Goal: Information Seeking & Learning: Learn about a topic

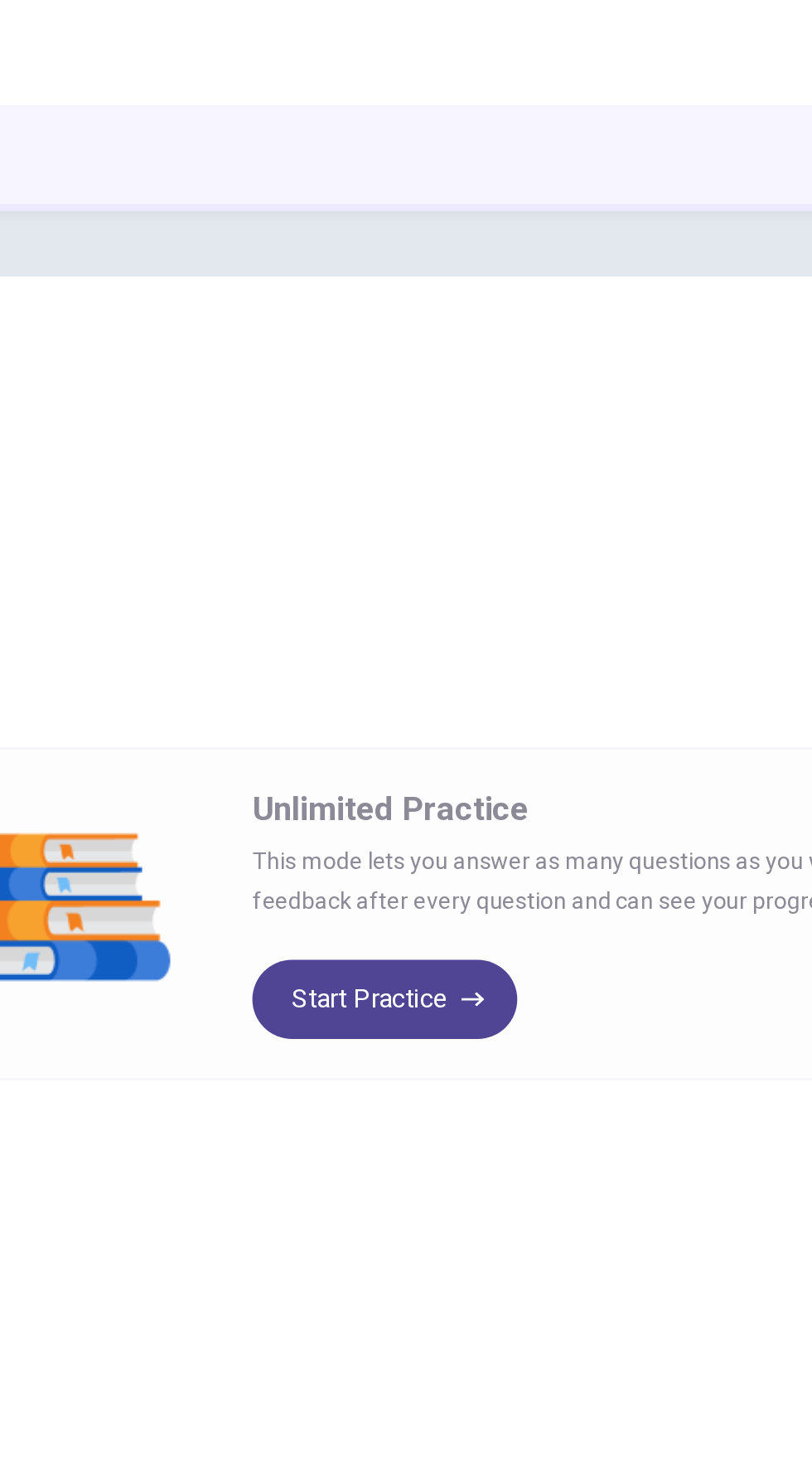
click at [324, 503] on button "Start Practice" at bounding box center [320, 504] width 134 height 40
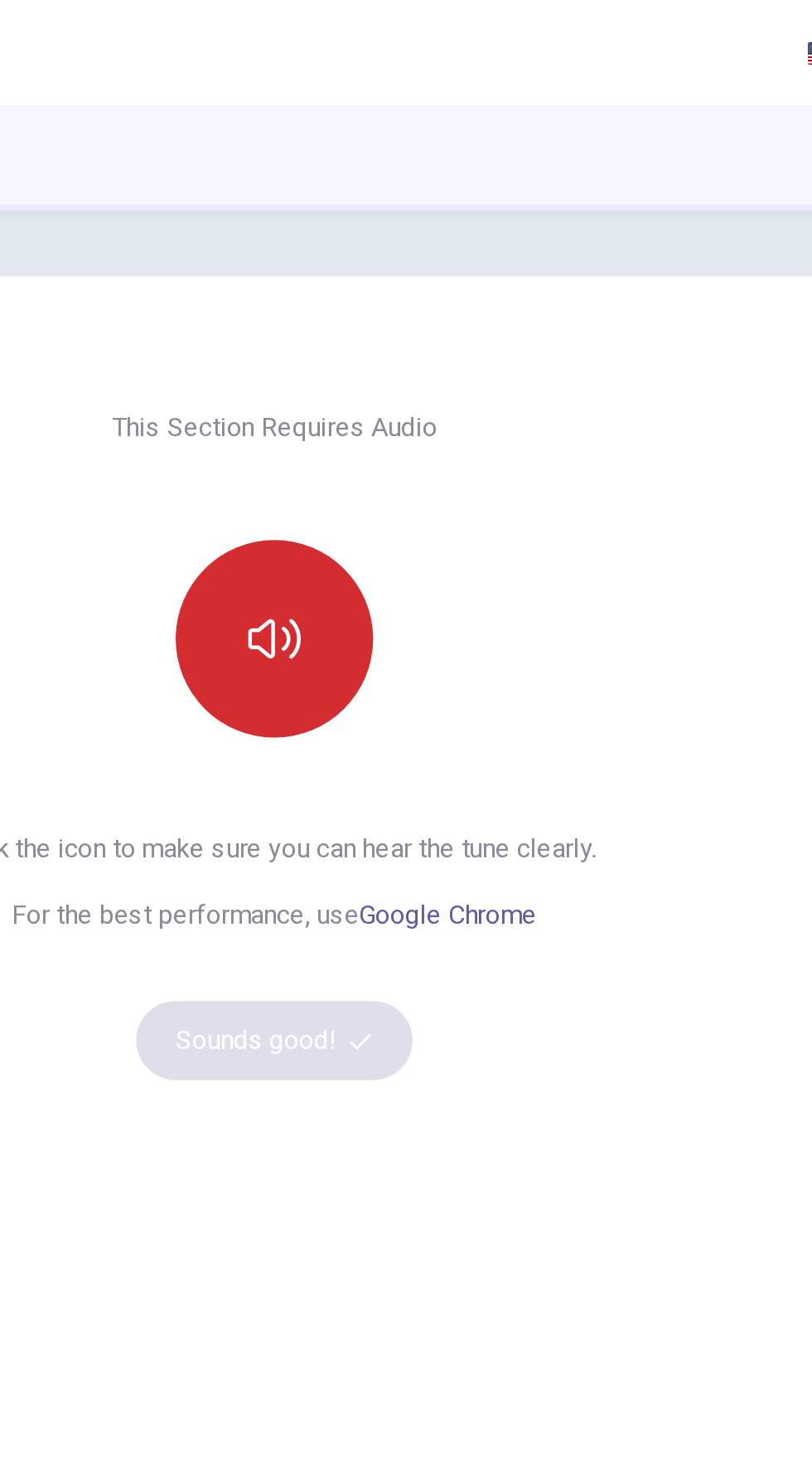
click at [423, 335] on button "button" at bounding box center [406, 321] width 100 height 100
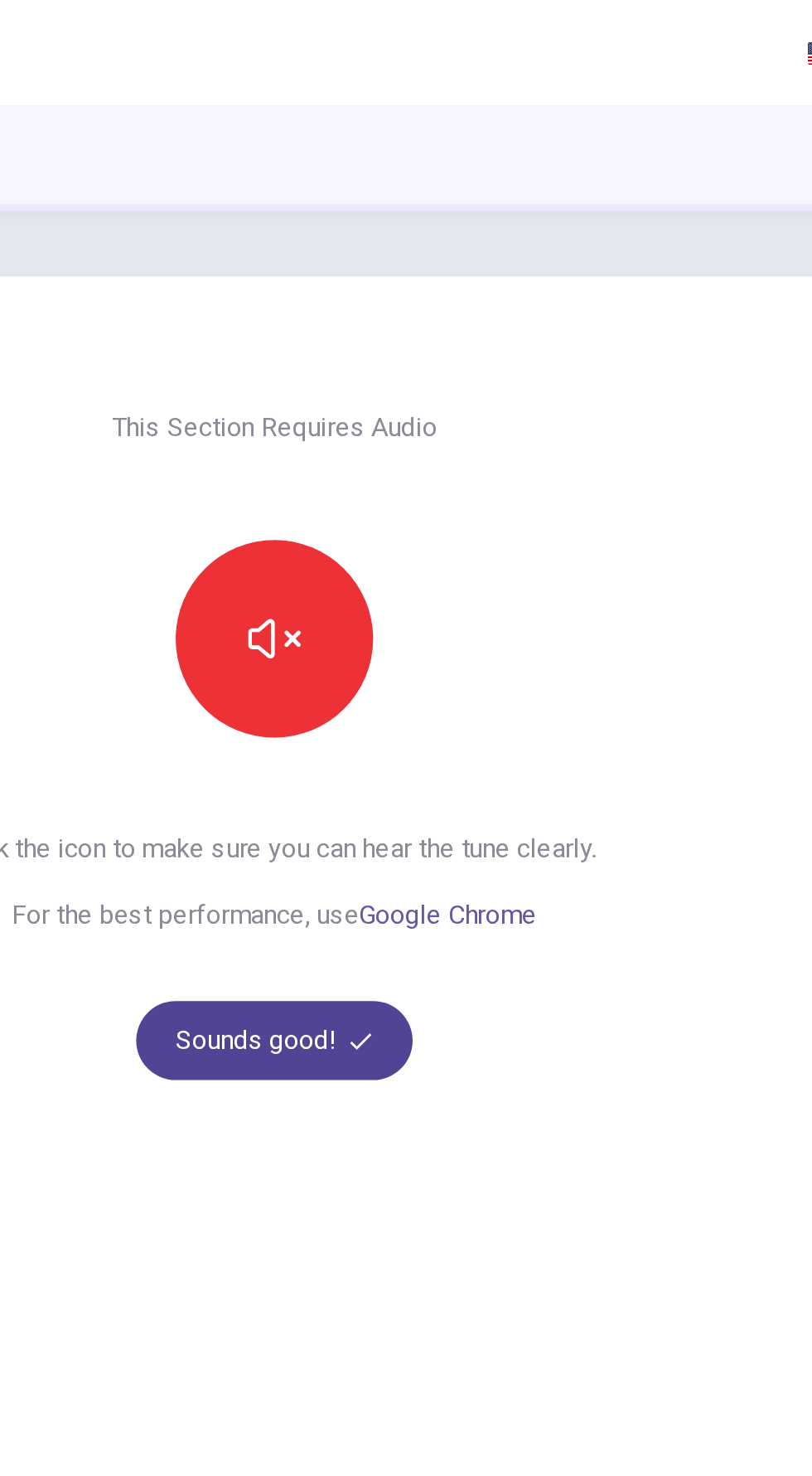
click at [405, 531] on button "Sounds good!" at bounding box center [405, 524] width 139 height 40
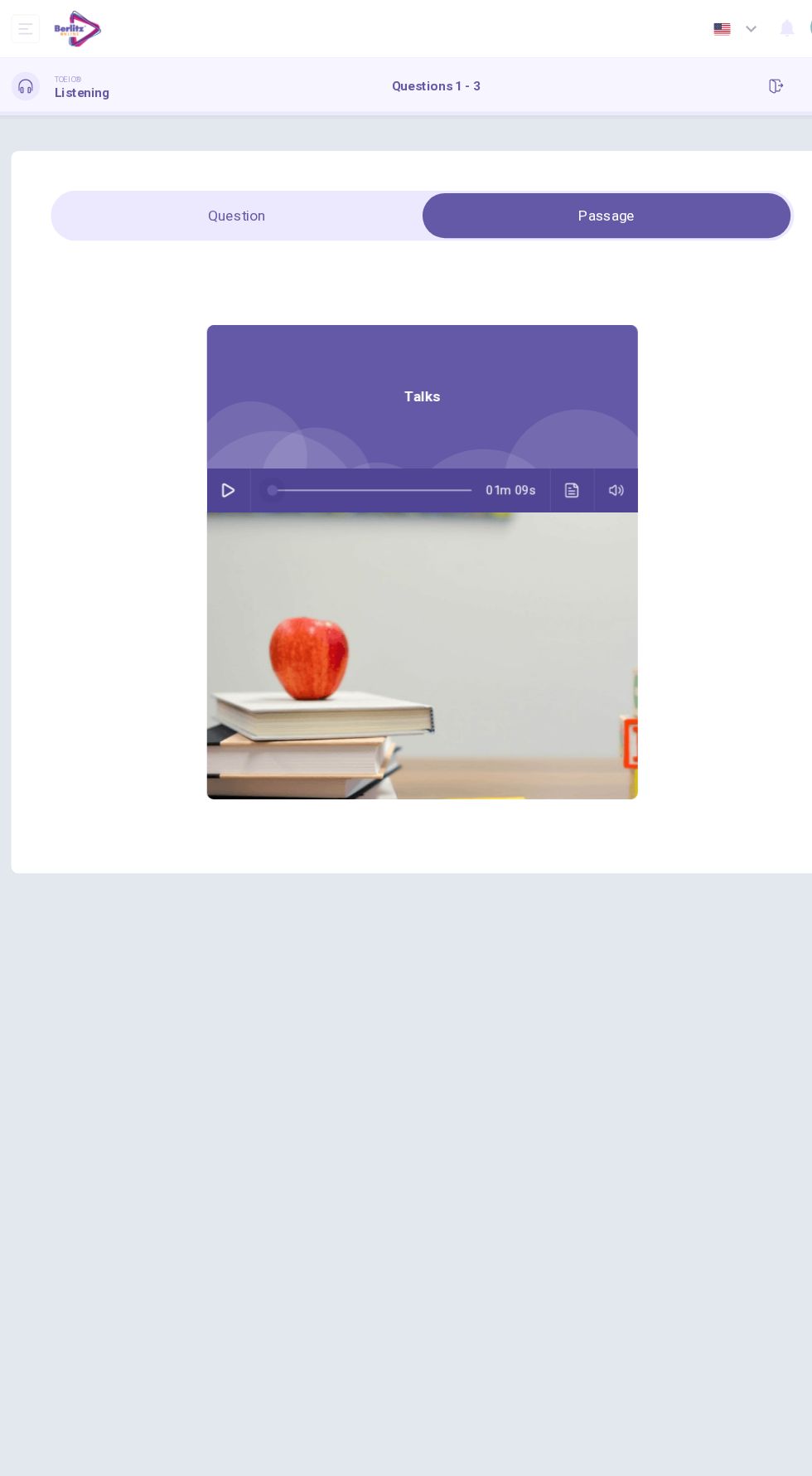
click at [267, 452] on span at bounding box center [267, 452] width 10 height 10
click at [231, 446] on icon "button" at bounding box center [227, 452] width 13 height 13
type input "**"
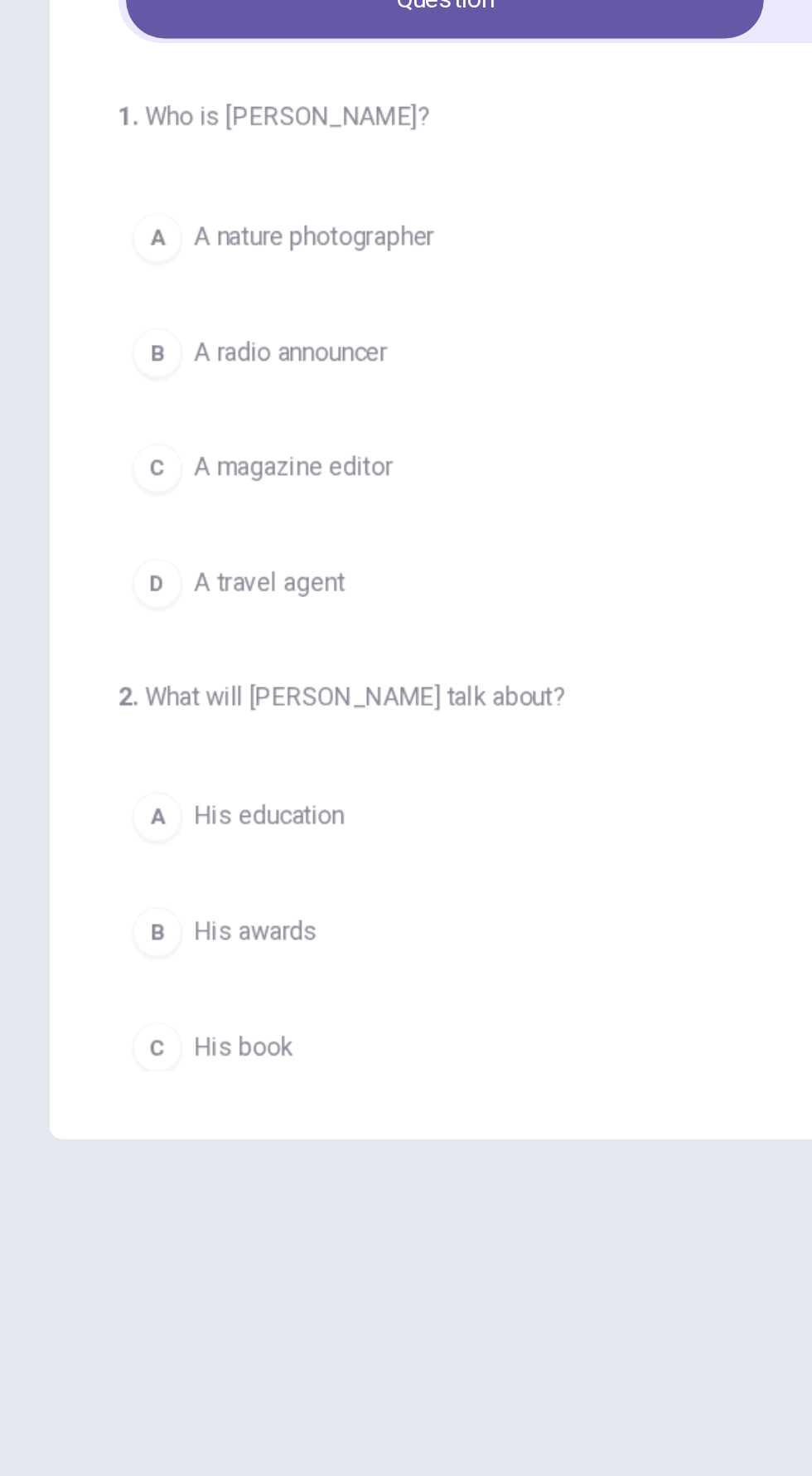
click at [90, 324] on div "A" at bounding box center [84, 326] width 26 height 26
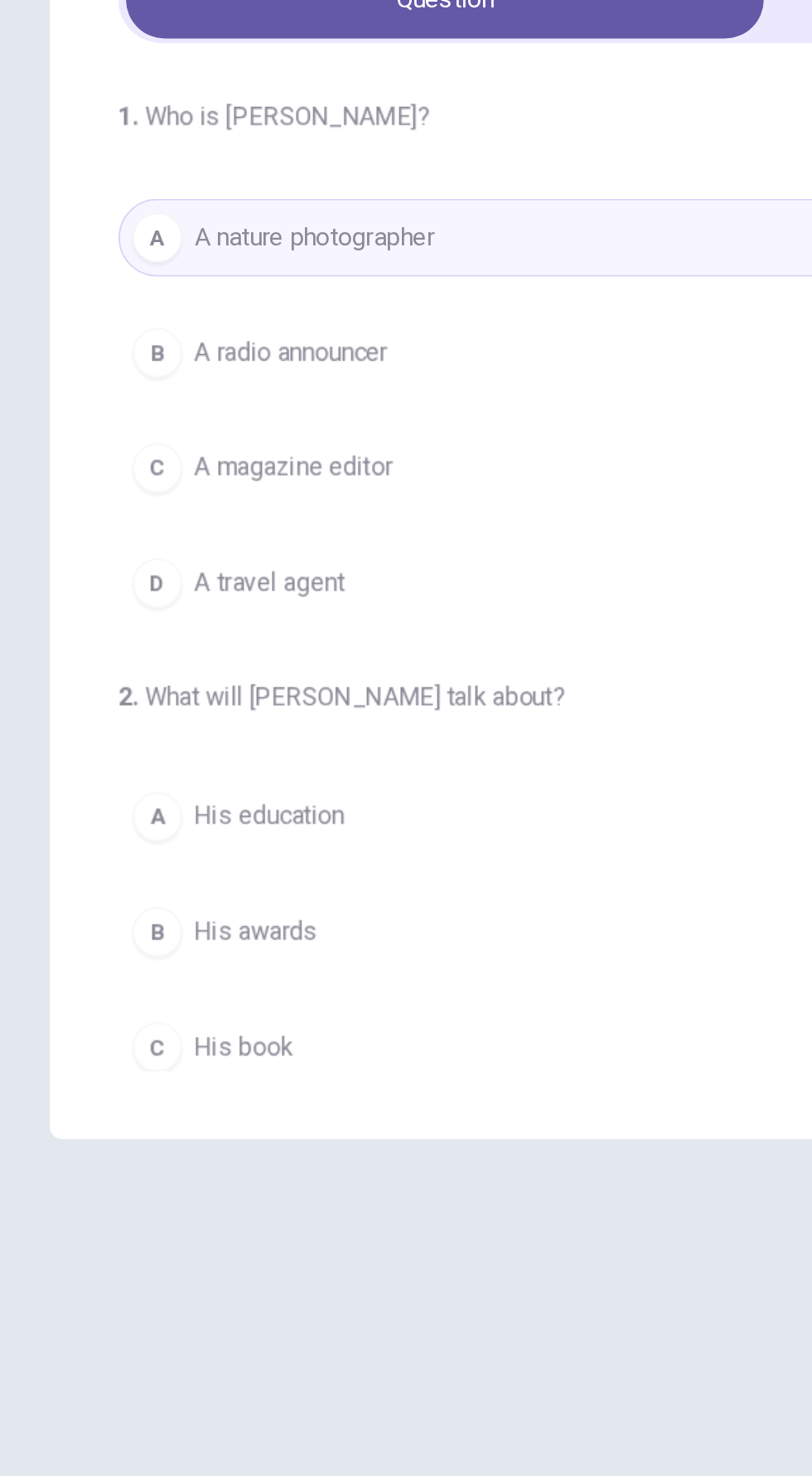
click at [101, 687] on button "B His awards" at bounding box center [406, 695] width 686 height 41
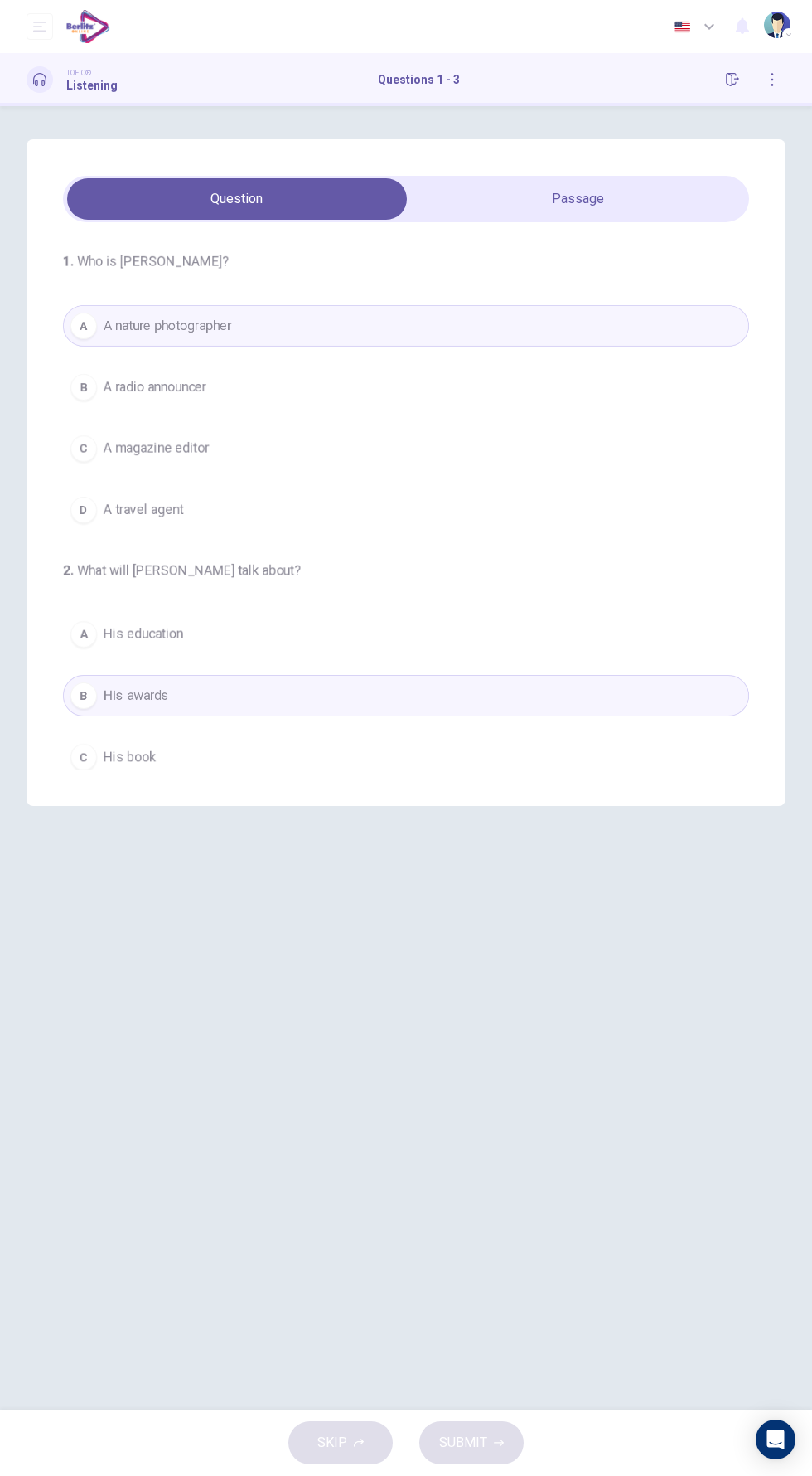
click at [498, 1441] on div "SKIP SUBMIT" at bounding box center [406, 1443] width 812 height 66
click at [492, 1445] on div "SKIP SUBMIT" at bounding box center [406, 1443] width 812 height 66
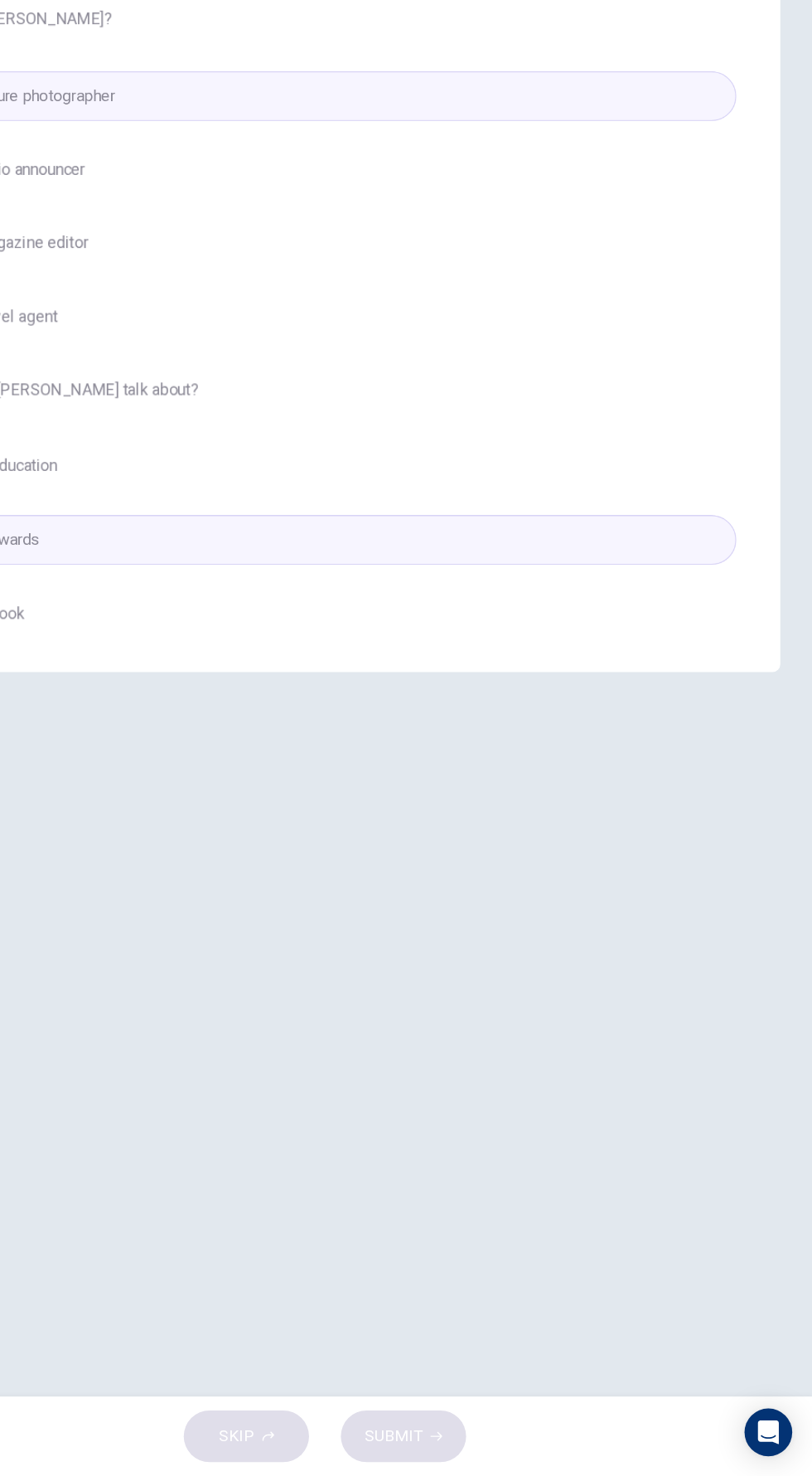
click at [530, 1451] on div "SKIP SUBMIT" at bounding box center [406, 1443] width 812 height 66
click at [485, 1451] on div "SKIP SUBMIT" at bounding box center [406, 1443] width 812 height 66
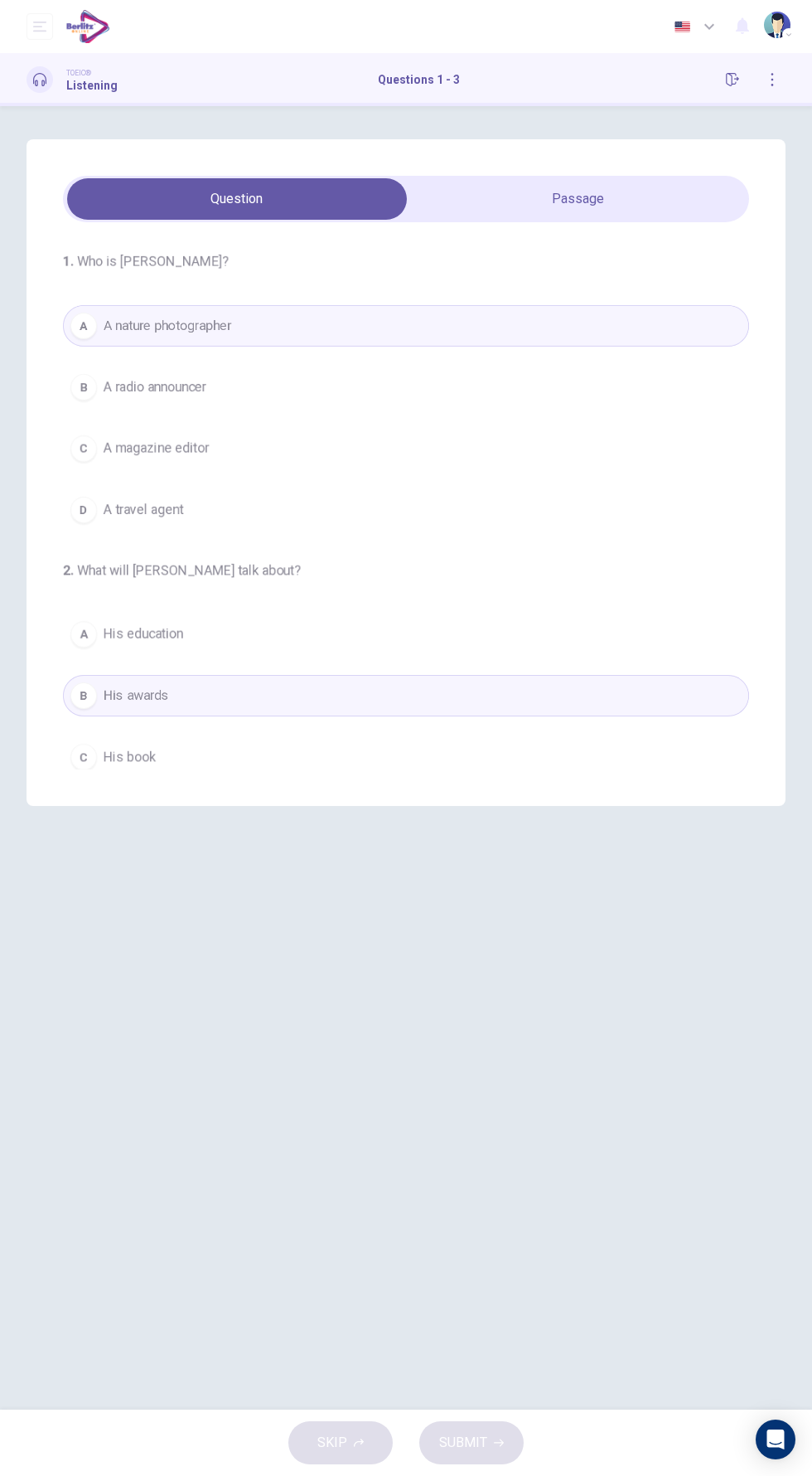
click at [420, 1434] on div "SKIP SUBMIT" at bounding box center [406, 1443] width 812 height 66
click at [478, 1446] on div "SKIP SUBMIT" at bounding box center [406, 1443] width 812 height 66
click at [469, 1447] on div "SKIP SUBMIT" at bounding box center [406, 1443] width 812 height 66
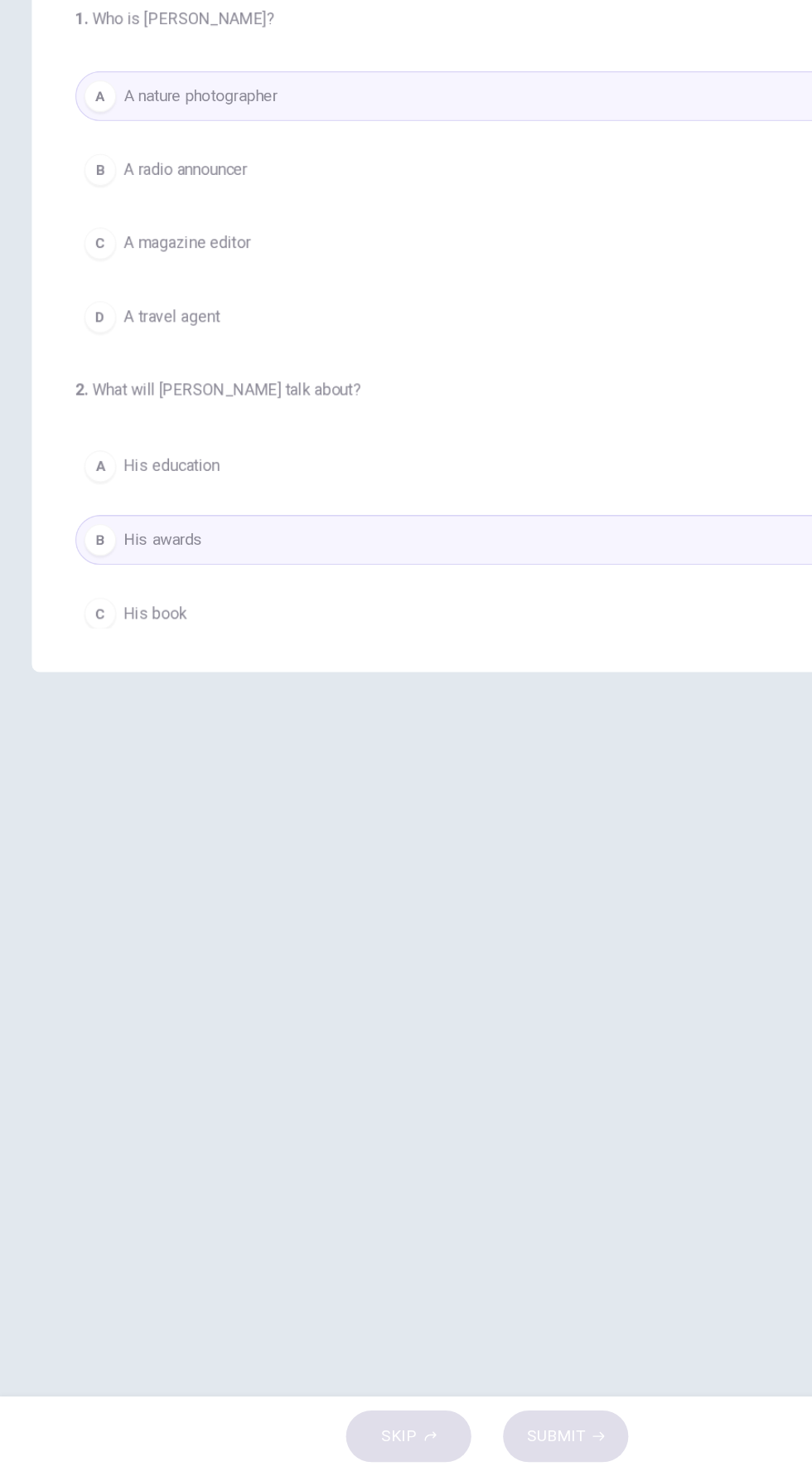
click at [398, 1447] on div "SKIP SUBMIT" at bounding box center [406, 1443] width 812 height 66
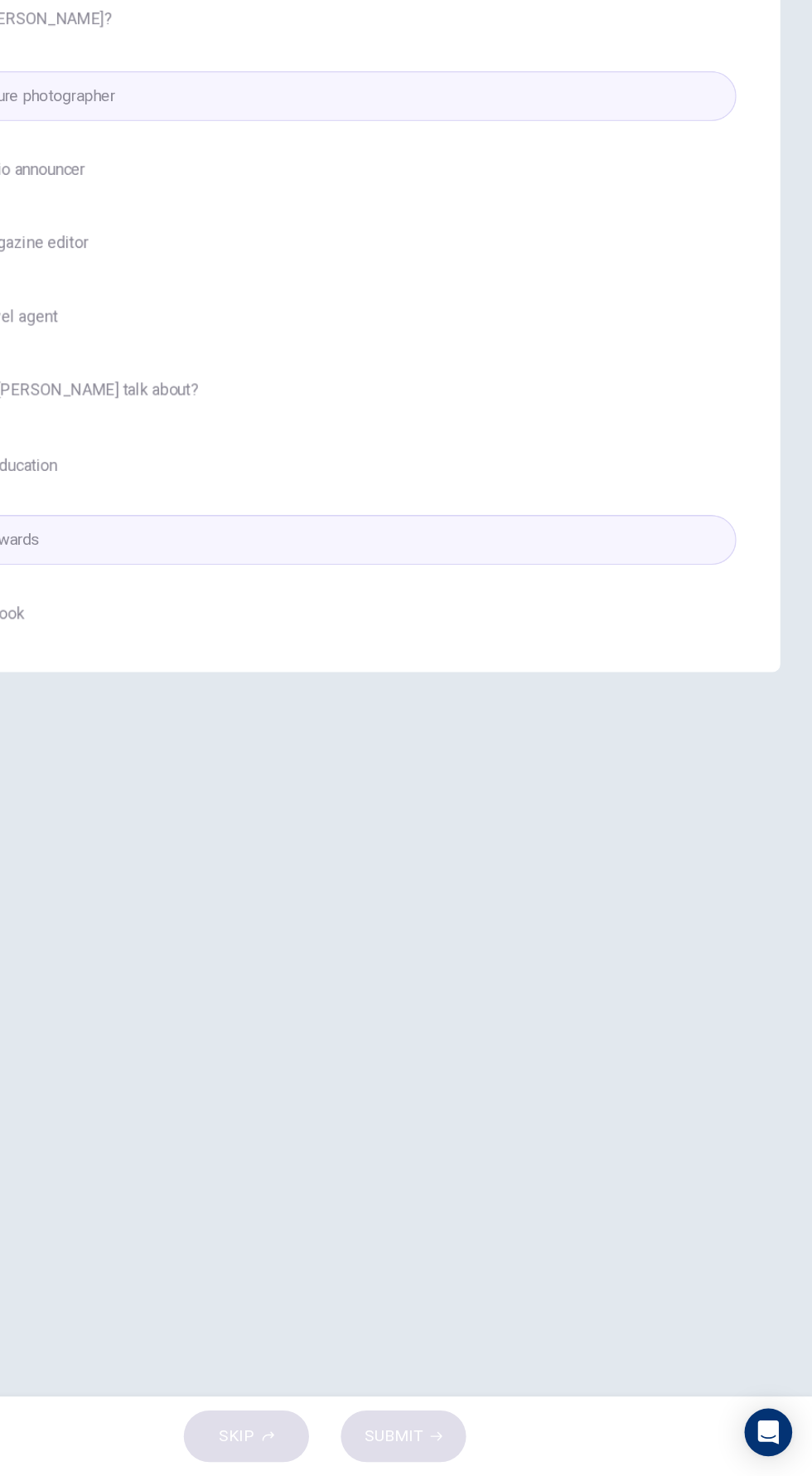
click at [548, 1450] on div "SKIP SUBMIT" at bounding box center [406, 1443] width 812 height 66
click at [354, 1448] on div "SKIP SUBMIT" at bounding box center [406, 1443] width 812 height 66
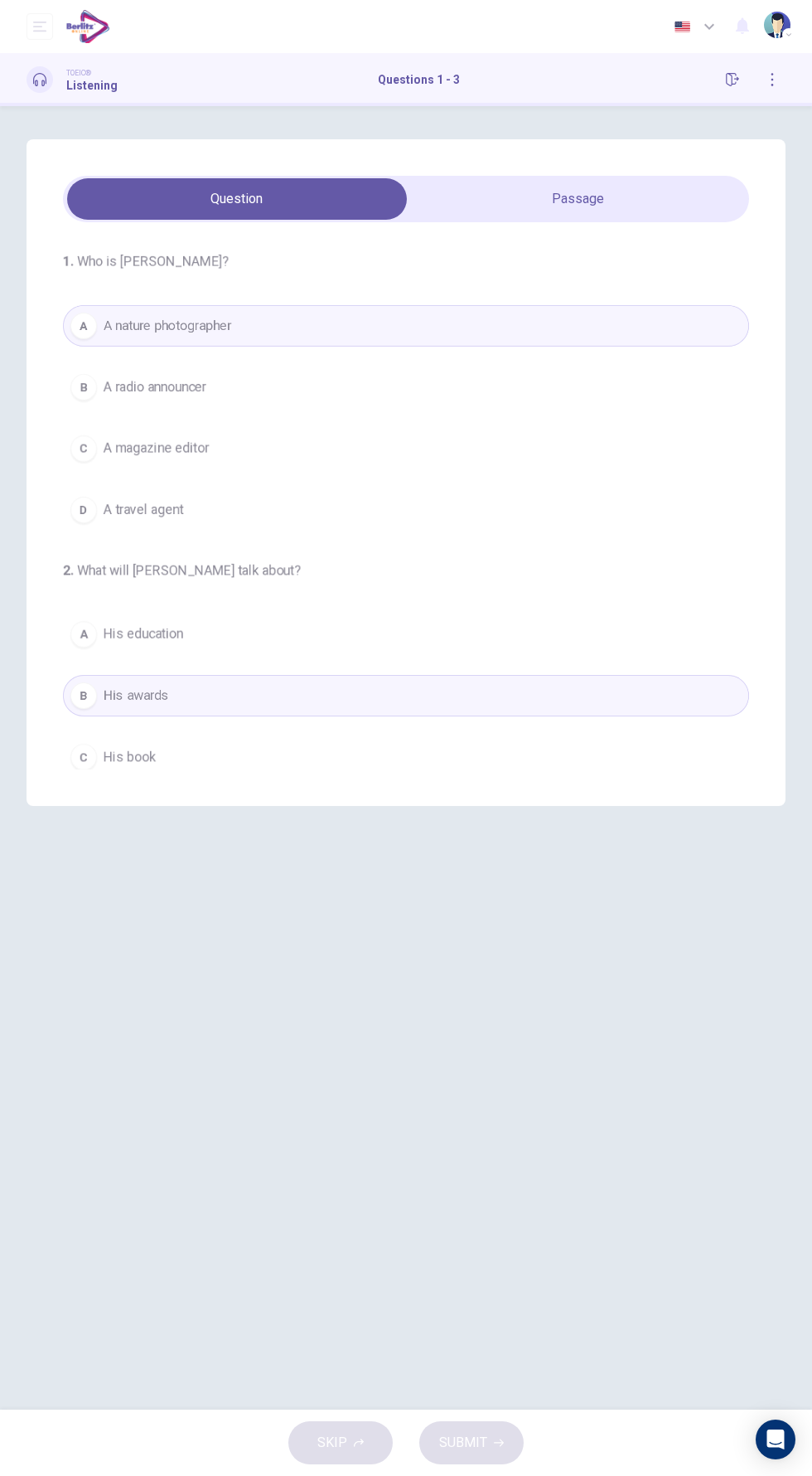
click at [454, 1431] on div "SKIP SUBMIT" at bounding box center [406, 1443] width 812 height 66
click at [484, 1433] on div "SKIP SUBMIT" at bounding box center [406, 1443] width 812 height 66
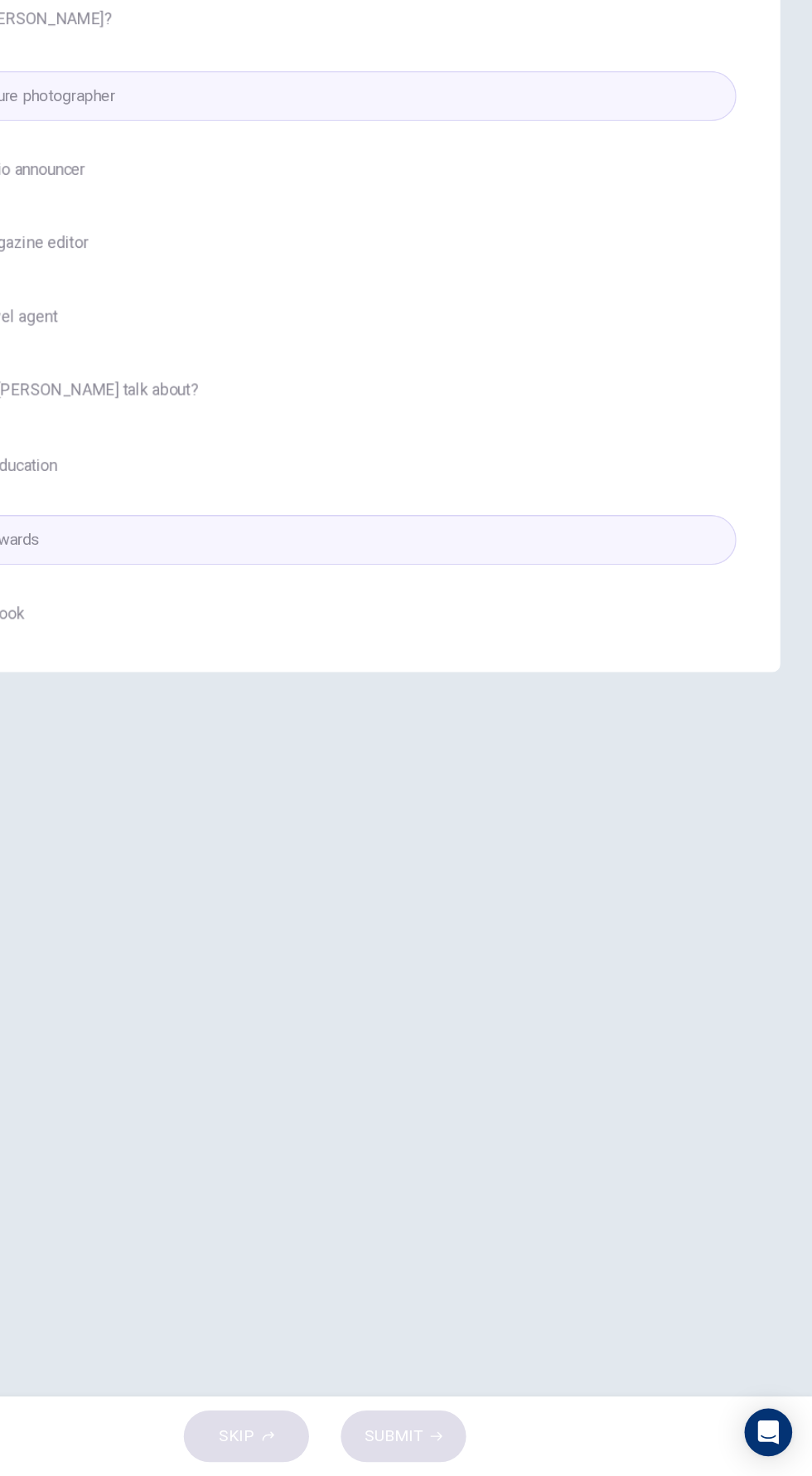
click at [540, 1442] on div "SKIP SUBMIT" at bounding box center [406, 1443] width 812 height 66
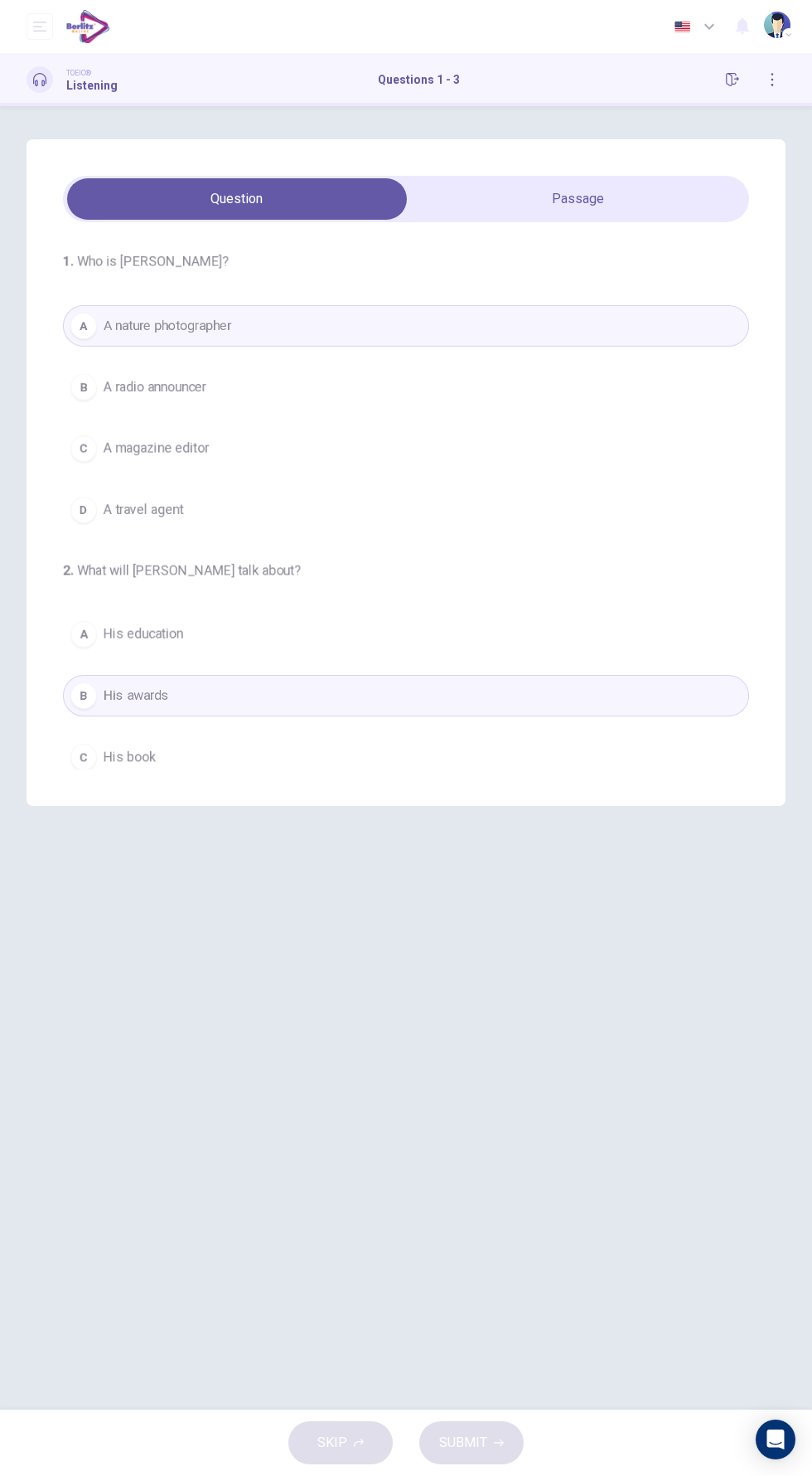
click at [478, 1437] on div "SKIP SUBMIT" at bounding box center [406, 1443] width 812 height 66
click at [781, 1442] on icon "Open Intercom Messenger" at bounding box center [775, 1439] width 19 height 22
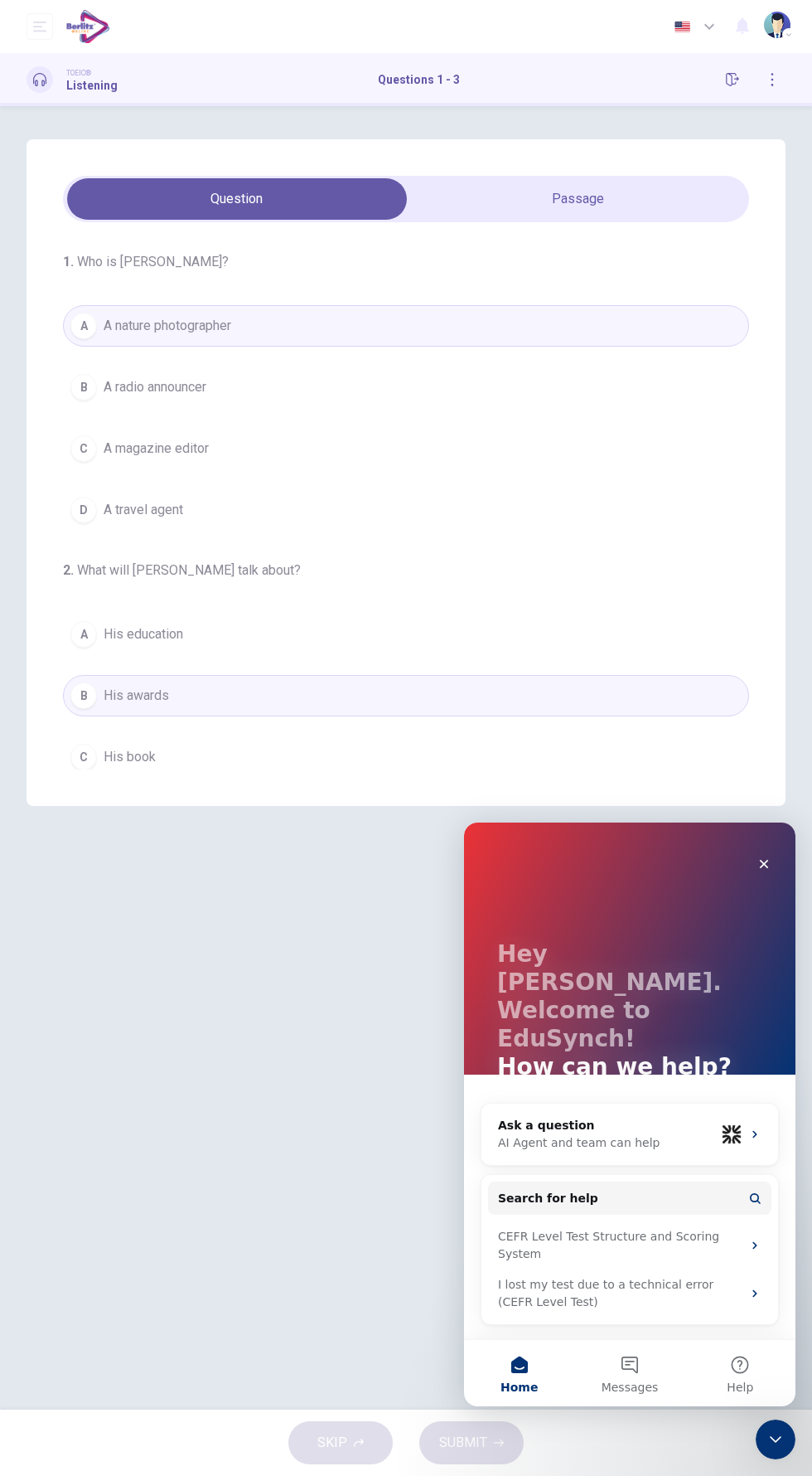
click at [399, 1132] on div "1 . Who is [PERSON_NAME]? A A nature photographer B A radio announcer C A magaz…" at bounding box center [406, 757] width 812 height 1238
click at [506, 1441] on div "SKIP SUBMIT" at bounding box center [406, 1443] width 812 height 66
click at [352, 1470] on div "SKIP SUBMIT" at bounding box center [406, 1443] width 812 height 66
click at [498, 1456] on div "SKIP SUBMIT" at bounding box center [406, 1443] width 812 height 66
click at [337, 1450] on div "SKIP SUBMIT" at bounding box center [406, 1443] width 812 height 66
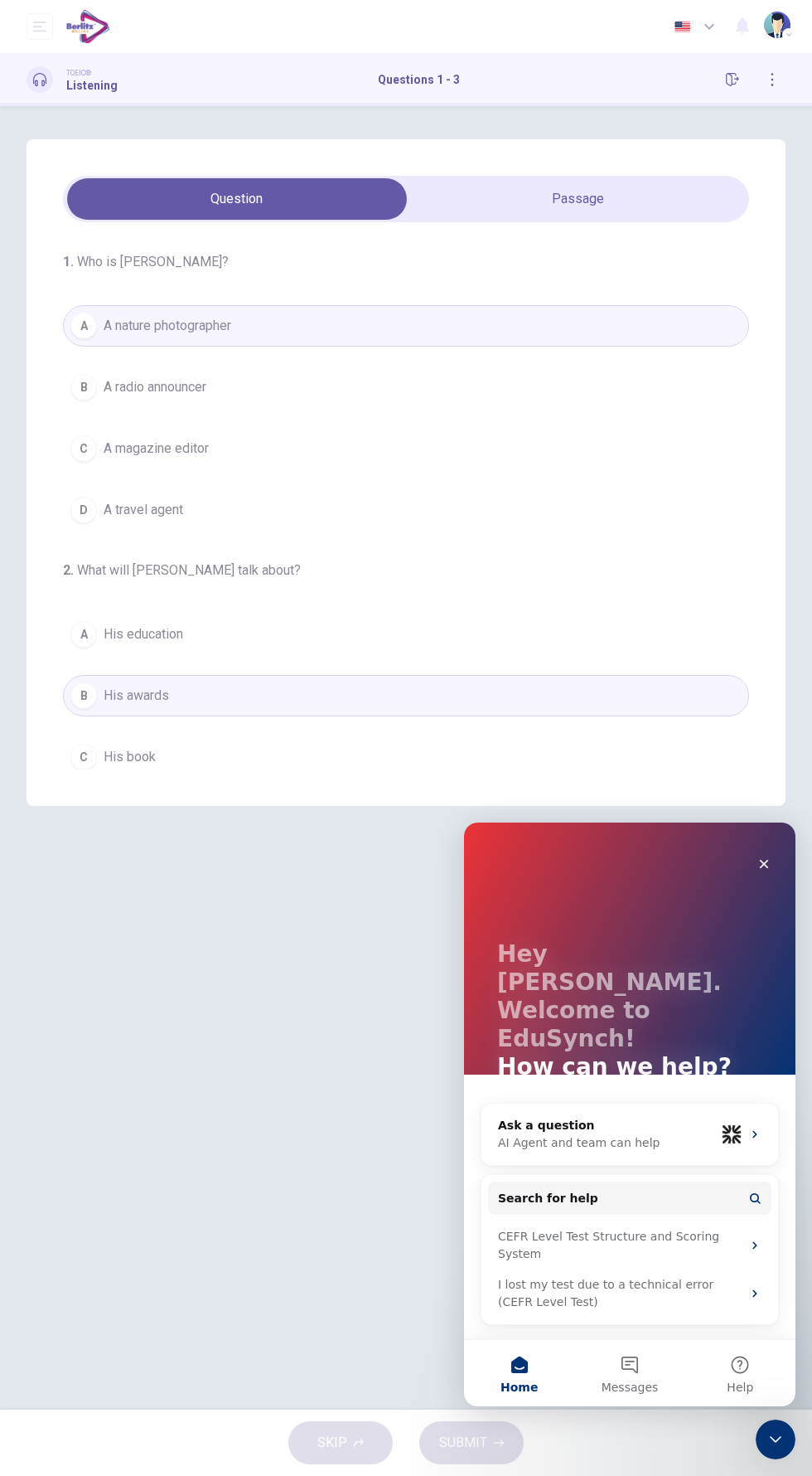
click at [498, 1437] on div "SKIP SUBMIT" at bounding box center [406, 1443] width 812 height 66
click at [336, 1443] on div "SKIP SUBMIT" at bounding box center [406, 1443] width 812 height 66
click at [482, 1424] on div "SKIP SUBMIT" at bounding box center [406, 1443] width 812 height 66
click at [356, 1435] on div "SKIP SUBMIT" at bounding box center [406, 1443] width 812 height 66
click at [487, 1419] on div "SKIP SUBMIT" at bounding box center [406, 1443] width 812 height 66
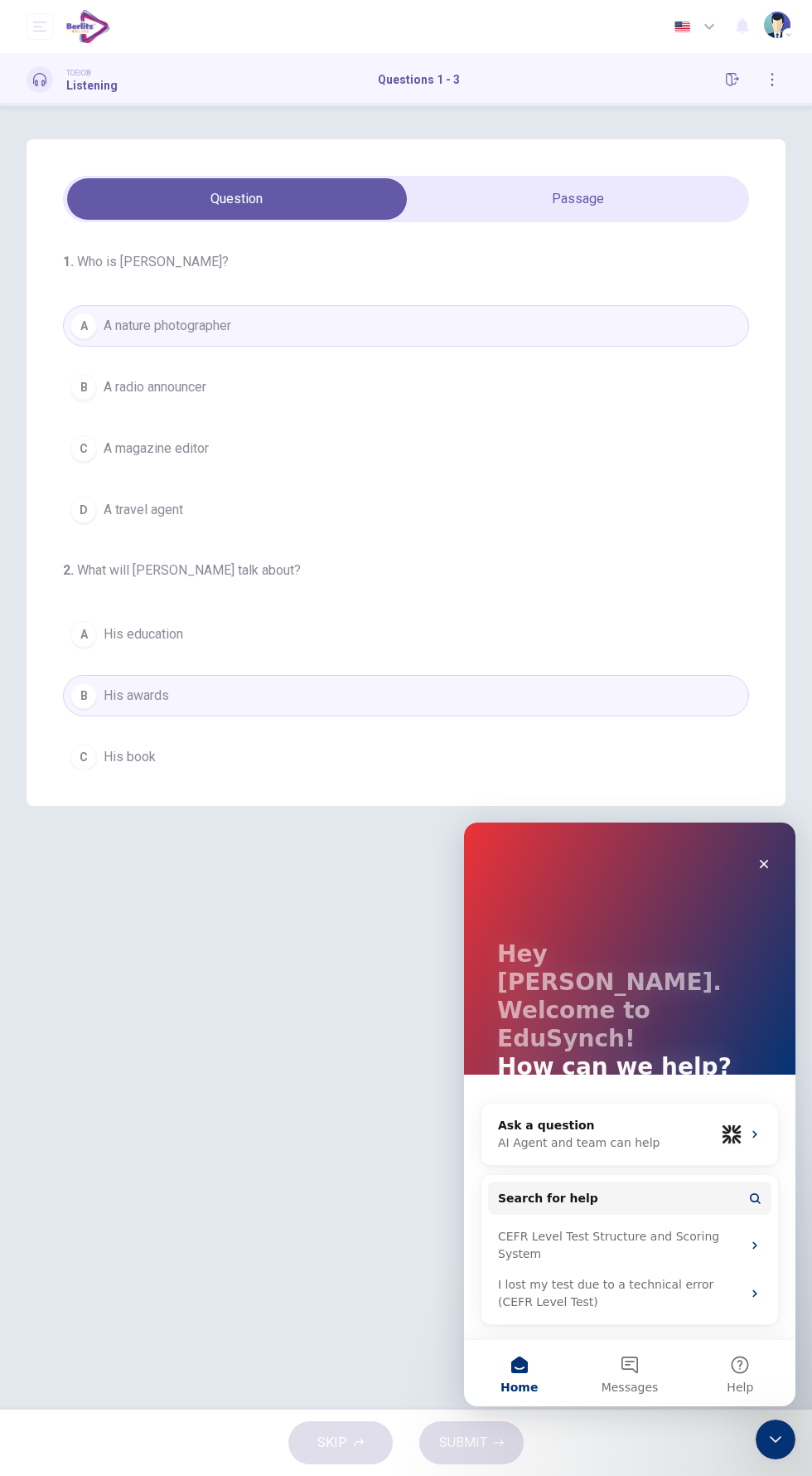
click at [357, 1432] on div "SKIP SUBMIT" at bounding box center [406, 1443] width 812 height 66
click at [501, 1414] on div "SKIP SUBMIT" at bounding box center [406, 1443] width 812 height 66
click at [342, 1434] on div "SKIP SUBMIT" at bounding box center [406, 1443] width 812 height 66
click at [486, 1425] on div "SKIP SUBMIT" at bounding box center [406, 1443] width 812 height 66
click at [359, 1421] on div "SKIP SUBMIT" at bounding box center [406, 1443] width 812 height 66
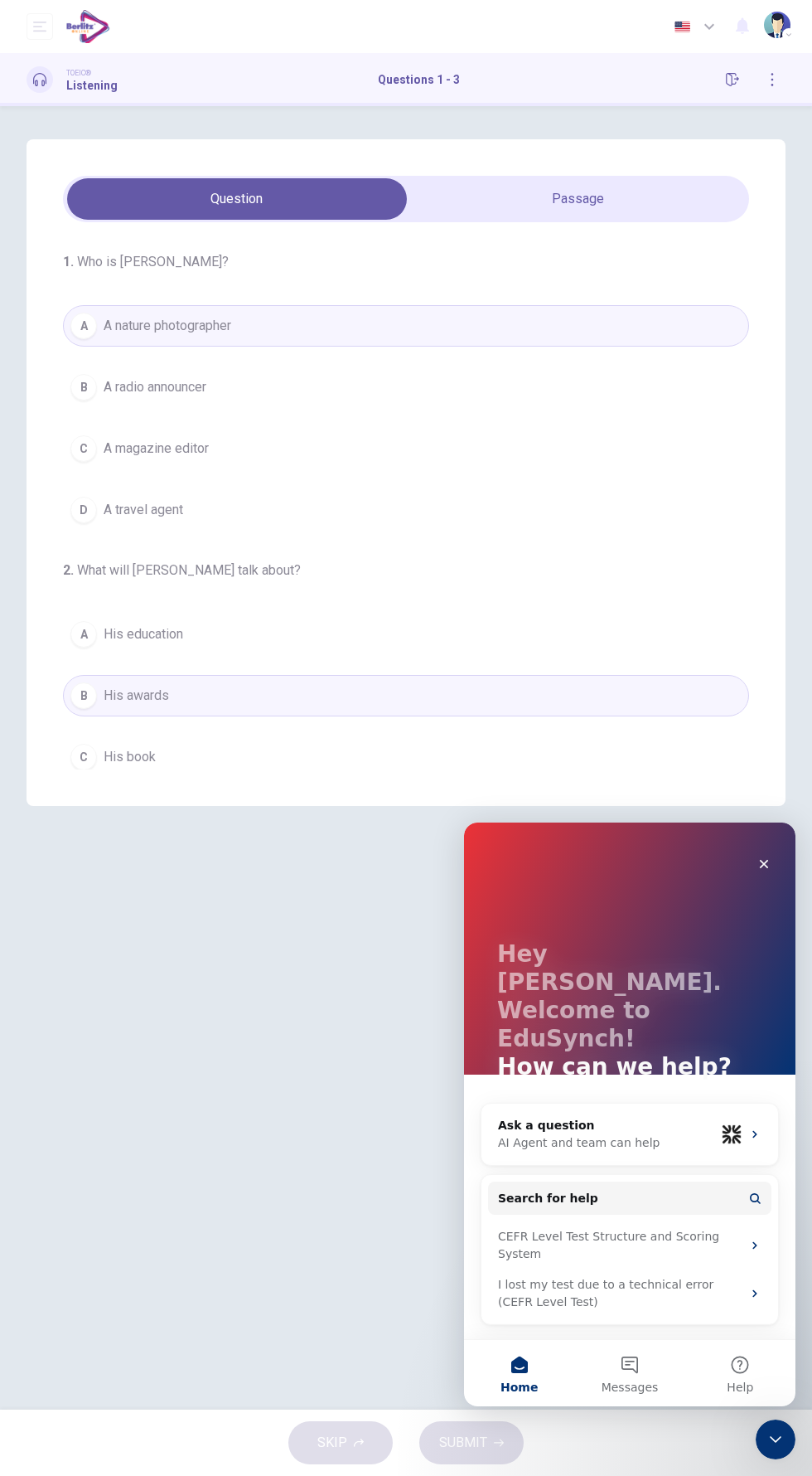
click at [499, 1418] on div "SKIP SUBMIT" at bounding box center [406, 1443] width 812 height 66
click at [360, 1420] on div "SKIP SUBMIT" at bounding box center [406, 1443] width 812 height 66
click at [492, 1418] on div "SKIP SUBMIT" at bounding box center [406, 1443] width 812 height 66
click at [371, 1415] on div "SKIP SUBMIT" at bounding box center [406, 1443] width 812 height 66
click at [492, 1419] on div "SKIP SUBMIT" at bounding box center [406, 1443] width 812 height 66
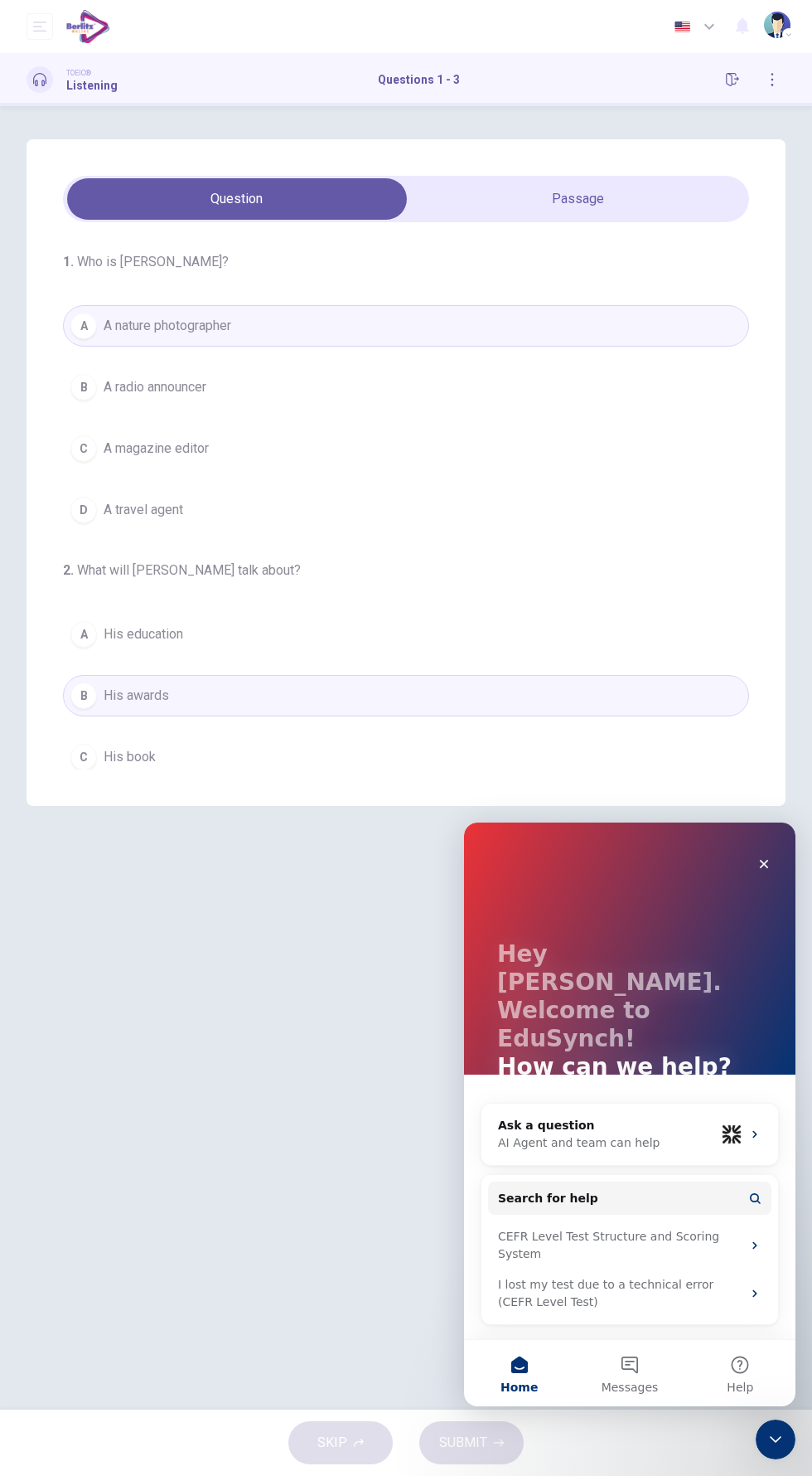
click at [353, 1432] on div "SKIP SUBMIT" at bounding box center [406, 1443] width 812 height 66
click at [491, 1425] on div "SKIP SUBMIT" at bounding box center [406, 1443] width 812 height 66
click at [367, 1433] on div "SKIP SUBMIT" at bounding box center [406, 1443] width 812 height 66
click at [485, 1417] on div "SKIP SUBMIT" at bounding box center [406, 1443] width 812 height 66
click at [354, 1426] on div "SKIP SUBMIT" at bounding box center [406, 1443] width 812 height 66
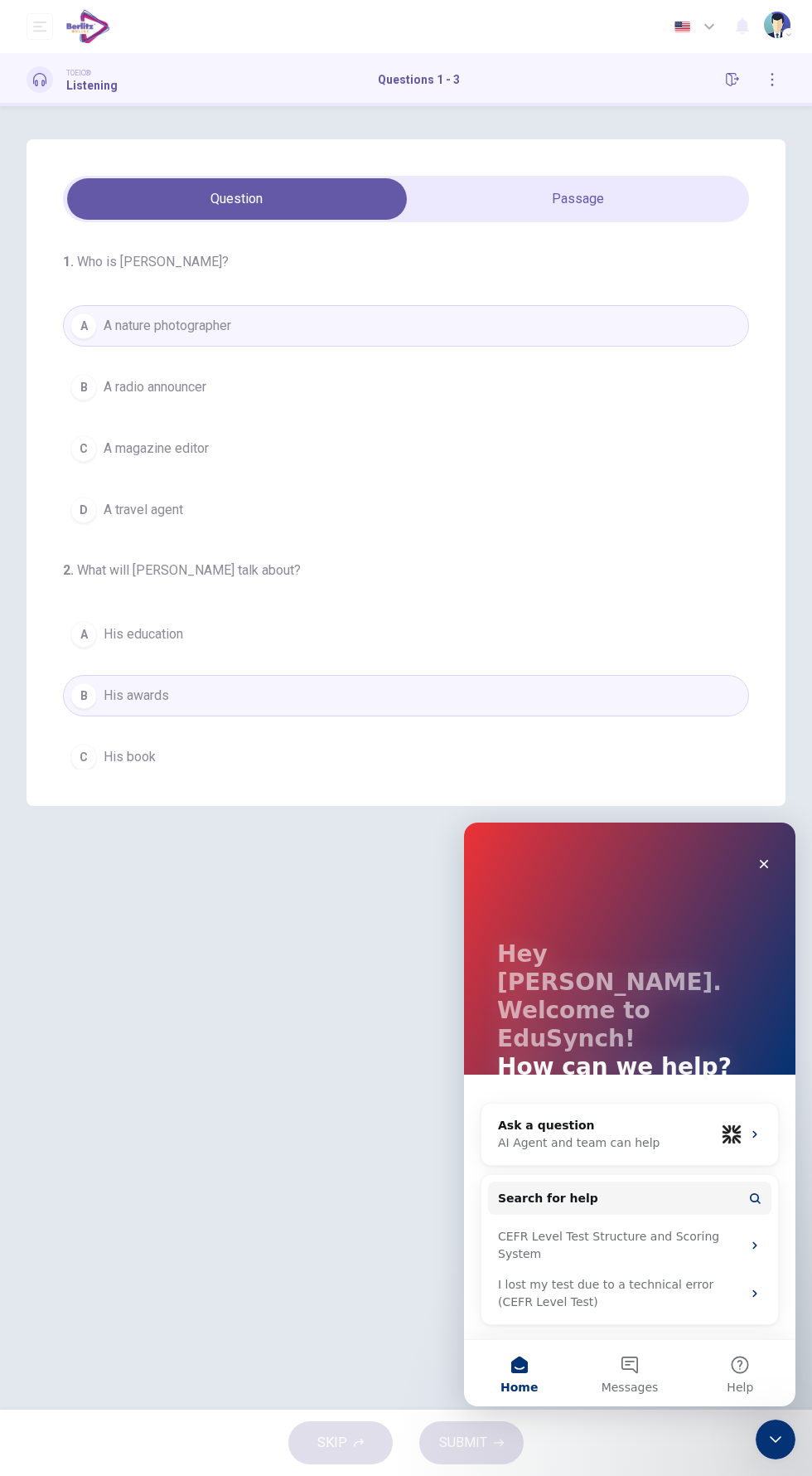
click at [485, 1418] on div "SKIP SUBMIT" at bounding box center [406, 1443] width 812 height 66
click at [376, 1431] on div "SKIP SUBMIT" at bounding box center [406, 1443] width 812 height 66
click at [485, 1424] on div "SKIP SUBMIT" at bounding box center [406, 1443] width 812 height 66
click at [396, 1425] on div "SKIP SUBMIT" at bounding box center [406, 1443] width 812 height 66
